Goal: Information Seeking & Learning: Understand process/instructions

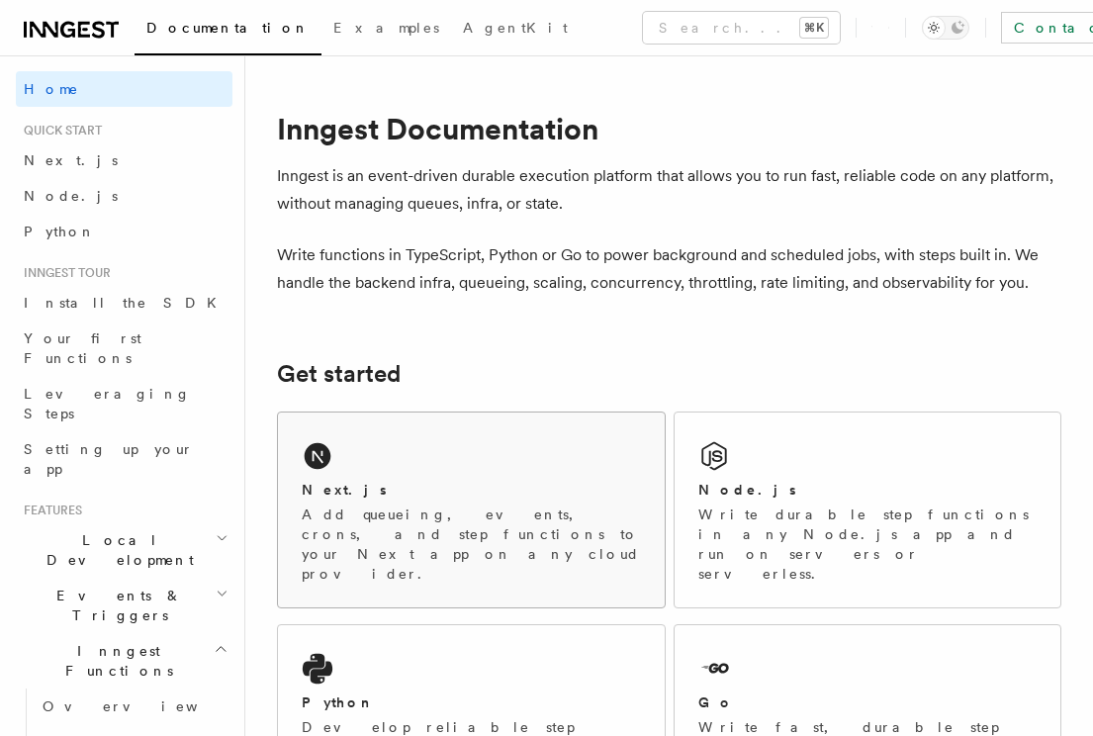
click at [430, 475] on div "Next.js Add queueing, events, crons, and step functions to your Next app on any…" at bounding box center [471, 509] width 387 height 195
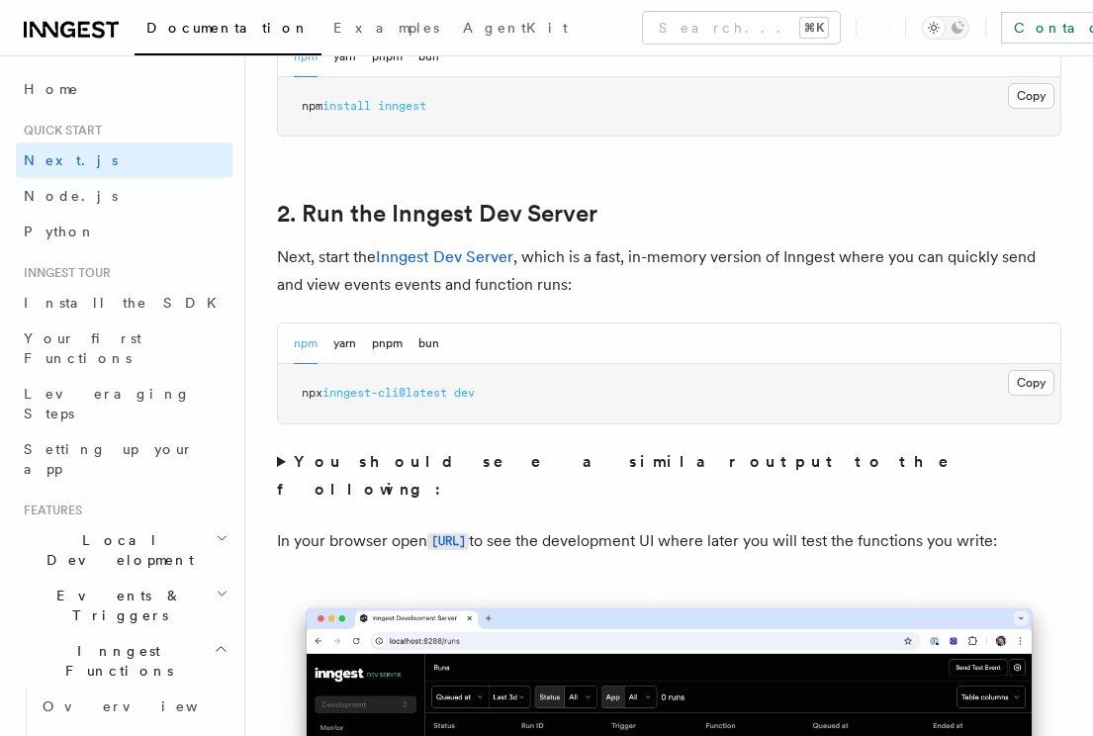
scroll to position [1322, 0]
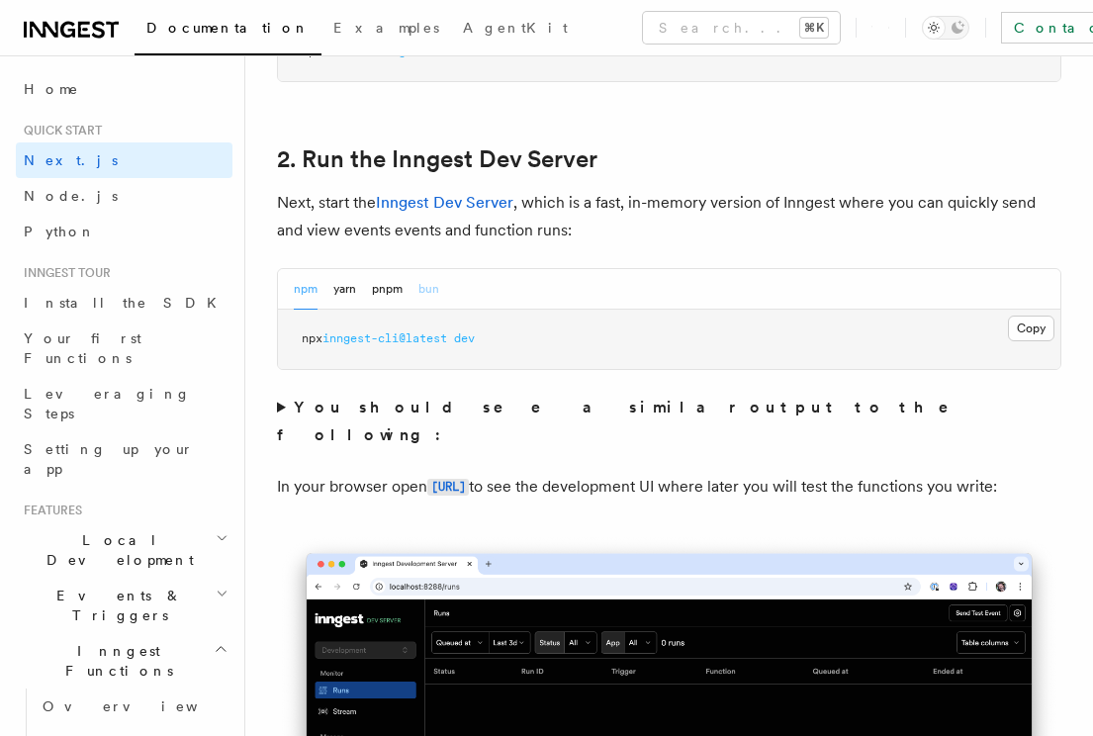
click at [421, 295] on button "bun" at bounding box center [428, 289] width 21 height 41
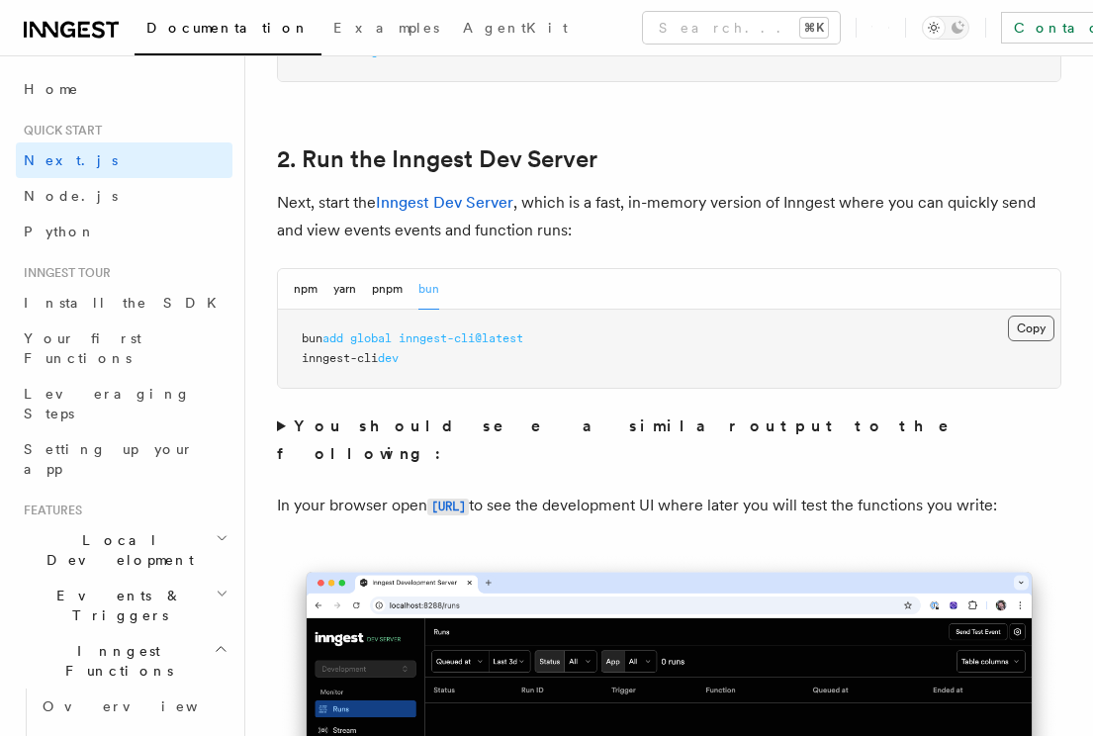
click at [1014, 328] on button "Copy Copied" at bounding box center [1031, 328] width 46 height 26
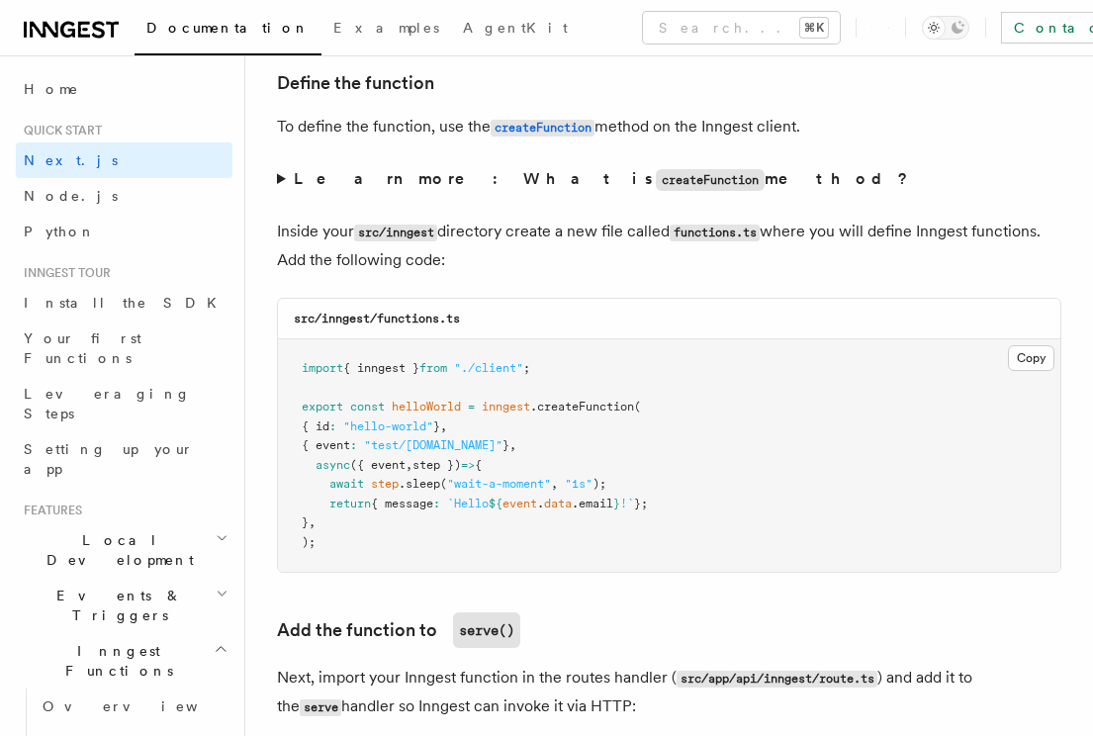
scroll to position [3397, 0]
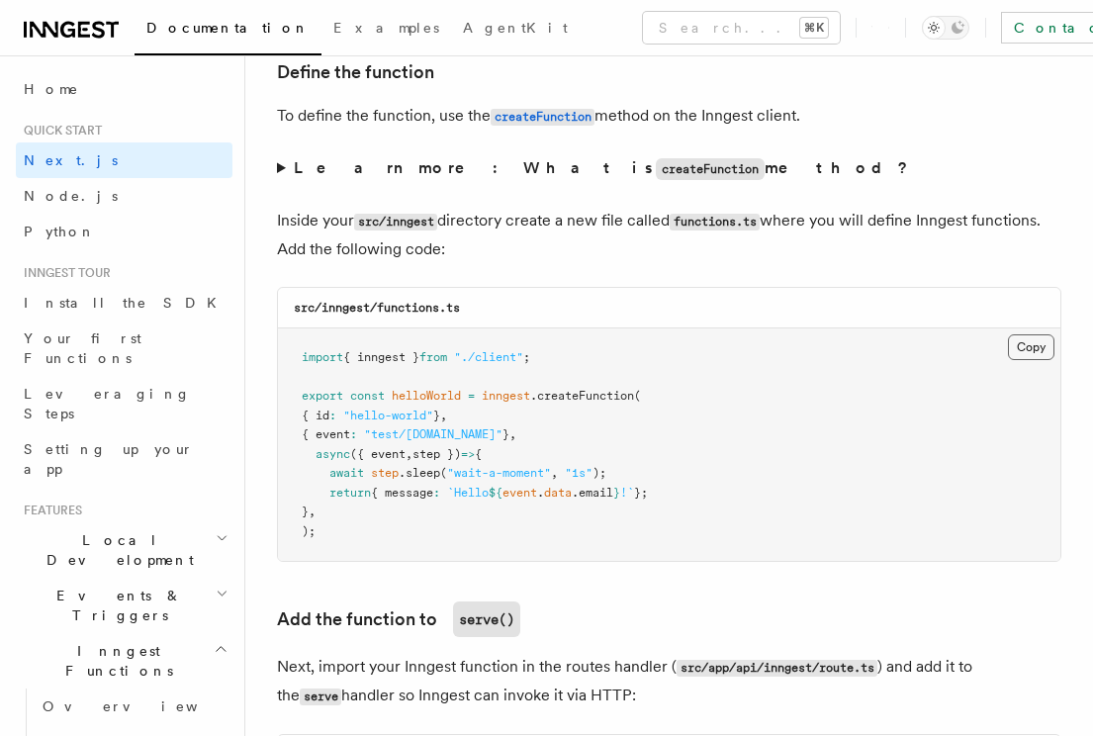
click at [1043, 357] on button "Copy Copied" at bounding box center [1031, 347] width 46 height 26
